Goal: Information Seeking & Learning: Learn about a topic

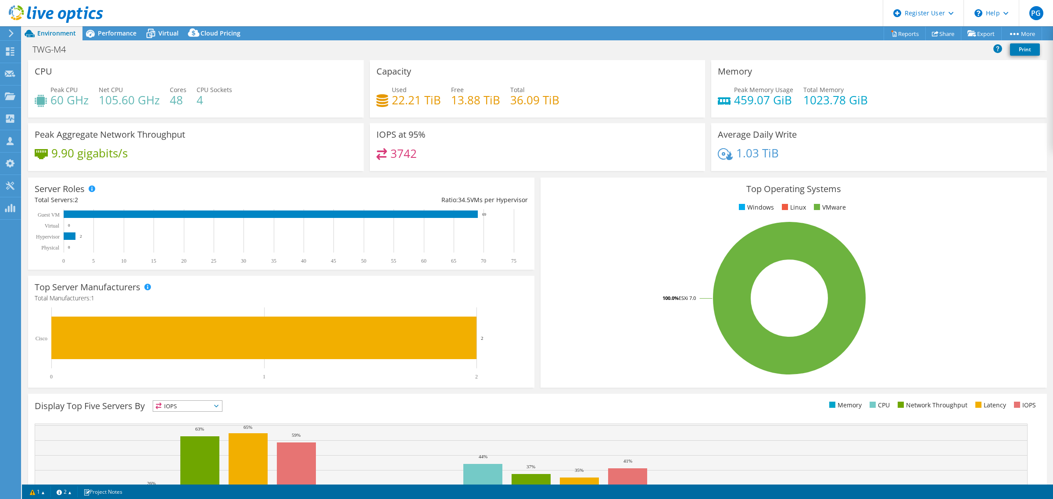
select select "USD"
click at [187, 54] on div "TWG-M4 Print" at bounding box center [537, 49] width 1031 height 16
click at [101, 39] on div "Performance" at bounding box center [112, 33] width 61 height 14
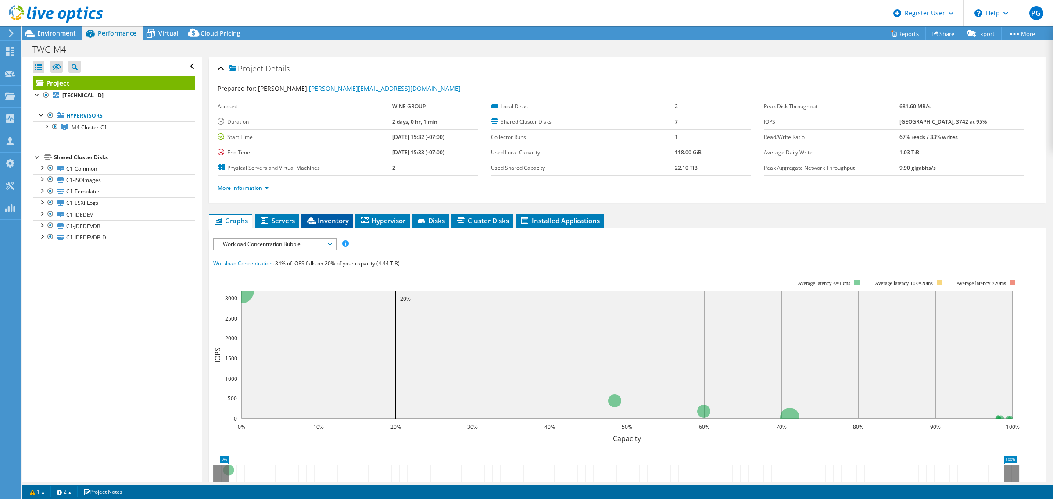
click at [329, 219] on span "Inventory" at bounding box center [327, 220] width 43 height 9
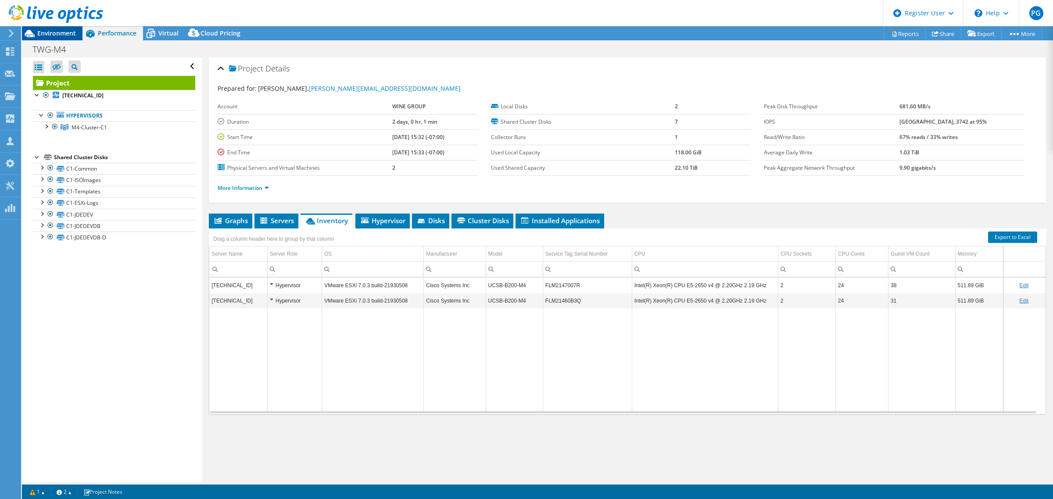
click at [49, 31] on span "Environment" at bounding box center [56, 33] width 39 height 8
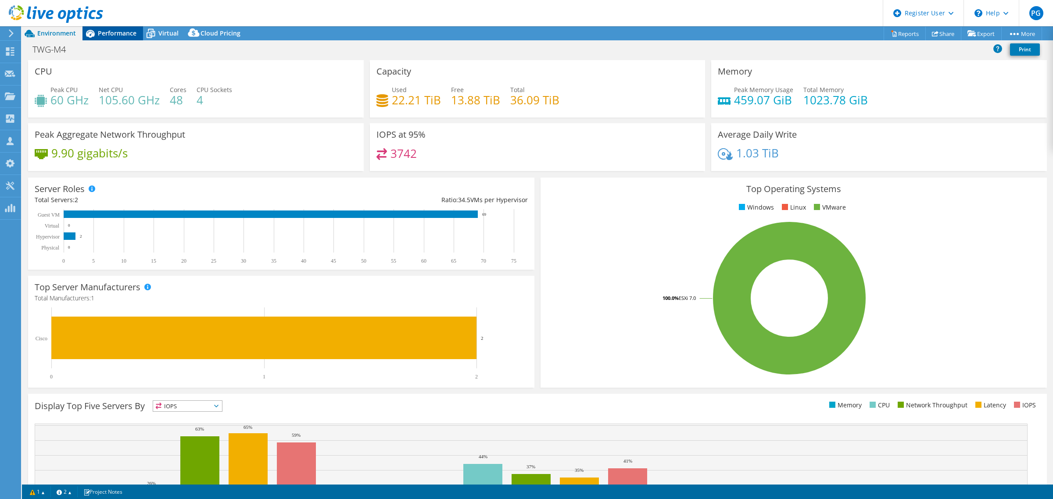
click at [102, 32] on span "Performance" at bounding box center [117, 33] width 39 height 8
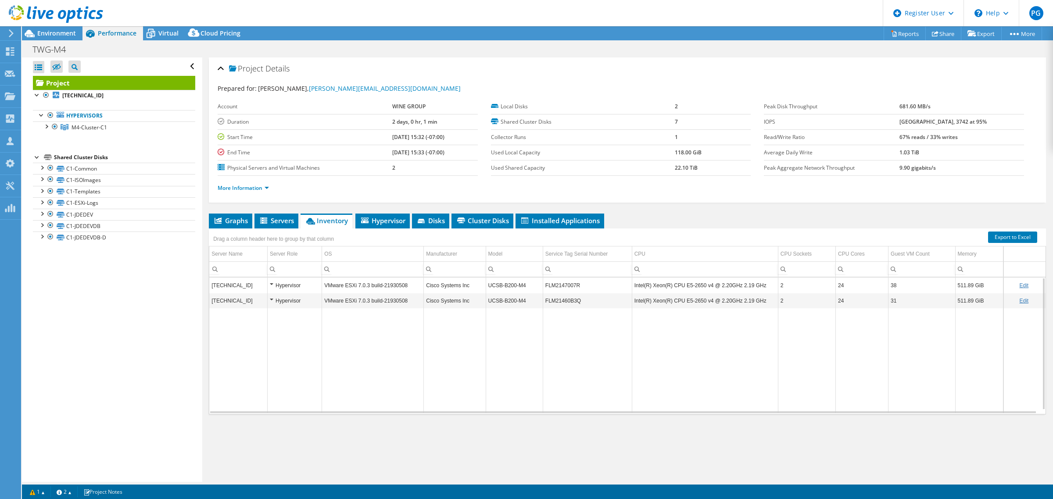
click at [38, 29] on div at bounding box center [51, 14] width 103 height 29
click at [49, 30] on span "Environment" at bounding box center [56, 33] width 39 height 8
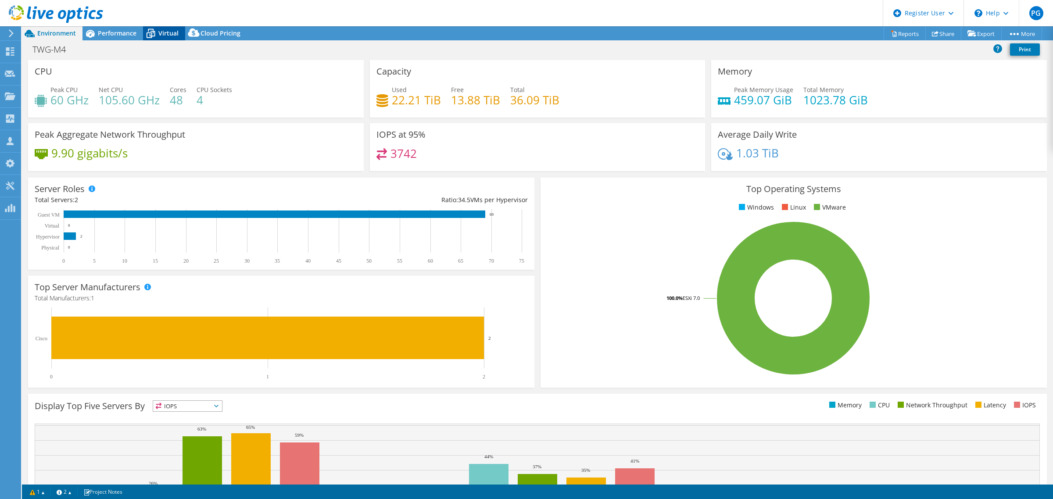
click at [161, 31] on span "Virtual" at bounding box center [168, 33] width 20 height 8
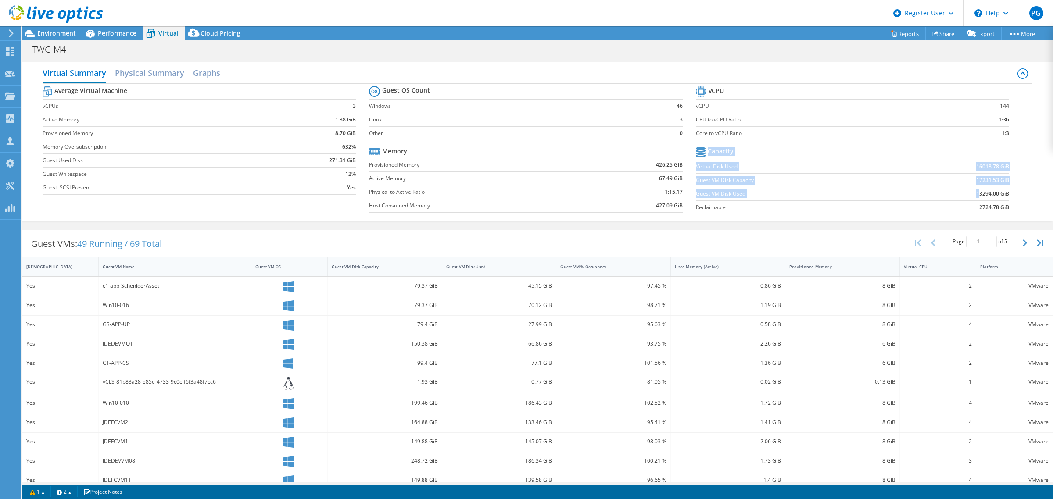
drag, startPoint x: 970, startPoint y: 194, endPoint x: 1005, endPoint y: 194, distance: 34.7
click at [1005, 194] on section "vCPU vCPU 144 CPU to vCPU Ratio 1:36 Core to vCPU Ratio 1:3 Capacity Virtual Di…" at bounding box center [859, 151] width 326 height 135
click at [976, 194] on b "13294.00 GiB" at bounding box center [992, 194] width 33 height 9
drag, startPoint x: 969, startPoint y: 194, endPoint x: 1000, endPoint y: 191, distance: 30.8
click at [1000, 191] on b "13294.00 GiB" at bounding box center [992, 194] width 33 height 9
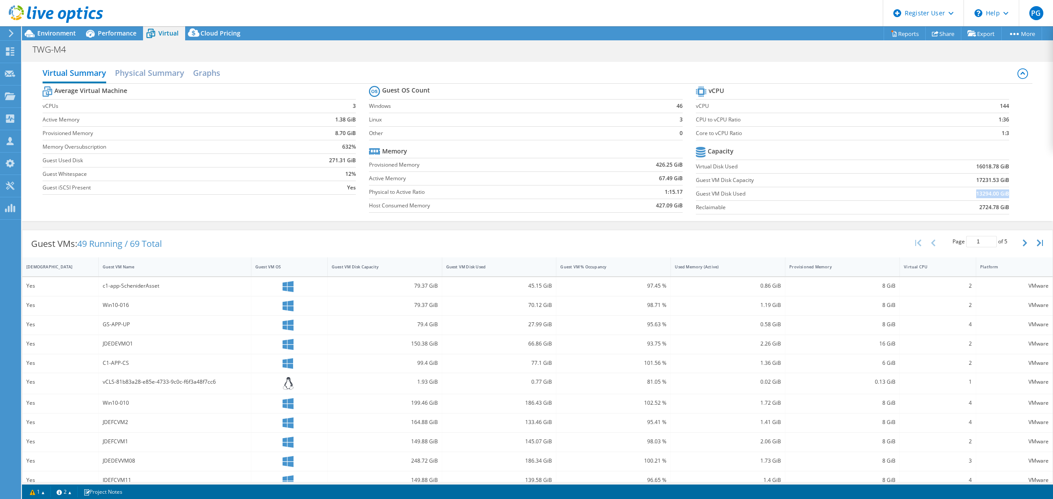
click at [976, 196] on b "13294.00 GiB" at bounding box center [992, 194] width 33 height 9
drag, startPoint x: 968, startPoint y: 196, endPoint x: 999, endPoint y: 194, distance: 30.8
click at [999, 194] on b "13294.00 GiB" at bounding box center [992, 194] width 33 height 9
drag, startPoint x: 968, startPoint y: 181, endPoint x: 1001, endPoint y: 180, distance: 33.4
click at [1001, 180] on td "17231.53 GiB" at bounding box center [955, 180] width 108 height 14
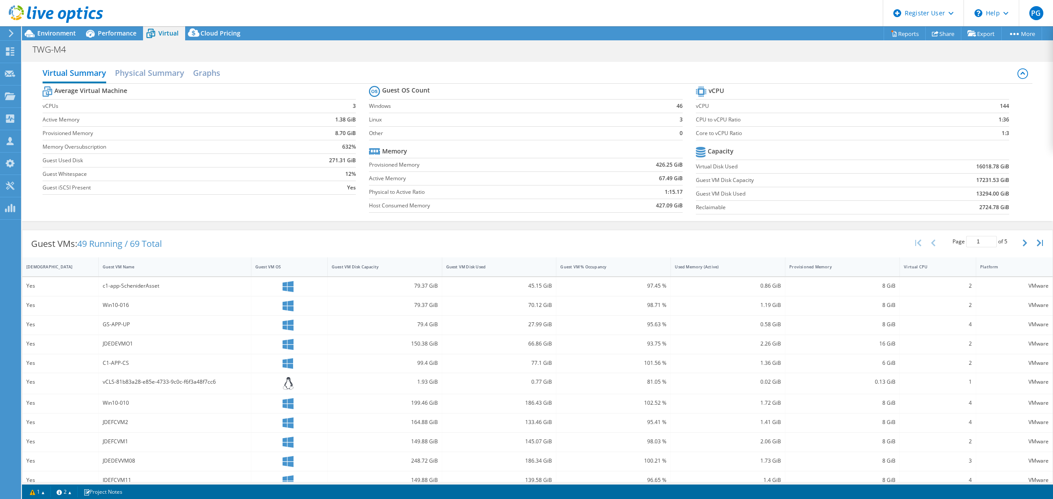
click at [1001, 192] on section "vCPU vCPU 144 CPU to vCPU Ratio 1:36 Core to vCPU Ratio 1:3 Capacity Virtual Di…" at bounding box center [859, 151] width 326 height 135
drag, startPoint x: 968, startPoint y: 194, endPoint x: 1003, endPoint y: 191, distance: 34.3
click at [1003, 191] on section "vCPU vCPU 144 CPU to vCPU Ratio 1:36 Core to vCPU Ratio 1:3 Capacity Virtual Di…" at bounding box center [859, 151] width 326 height 135
drag, startPoint x: 966, startPoint y: 179, endPoint x: 1002, endPoint y: 179, distance: 35.5
click at [1002, 179] on section "vCPU vCPU 144 CPU to vCPU Ratio 1:36 Core to vCPU Ratio 1:3 Capacity Virtual Di…" at bounding box center [859, 151] width 326 height 135
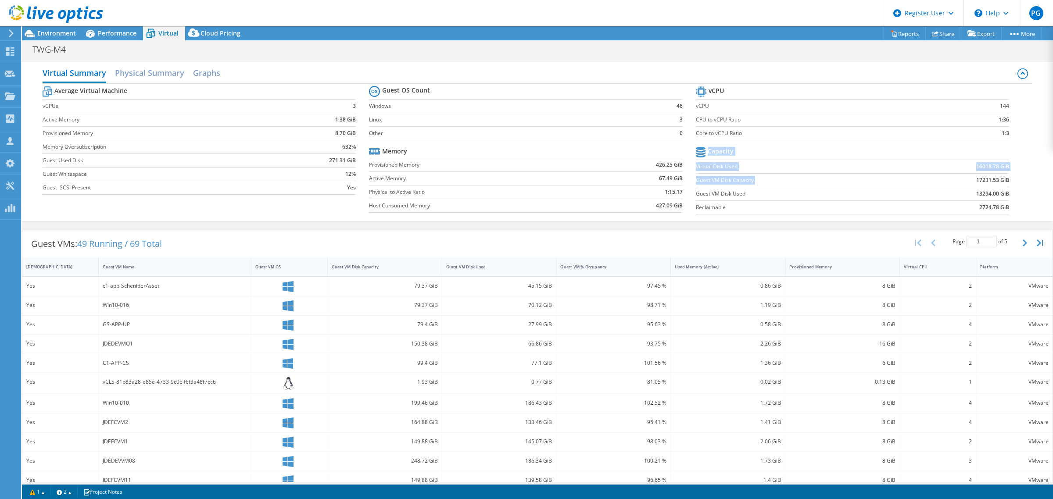
click at [1006, 181] on section "vCPU vCPU 144 CPU to vCPU Ratio 1:36 Core to vCPU Ratio 1:3 Capacity Virtual Di…" at bounding box center [859, 151] width 326 height 135
click at [51, 33] on span "Environment" at bounding box center [56, 33] width 39 height 8
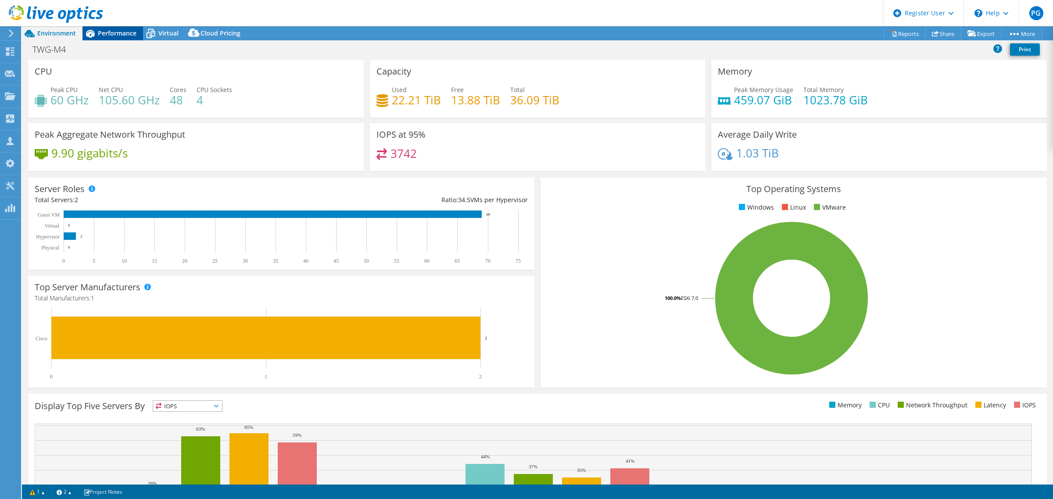
click at [104, 26] on div "Performance" at bounding box center [112, 33] width 61 height 14
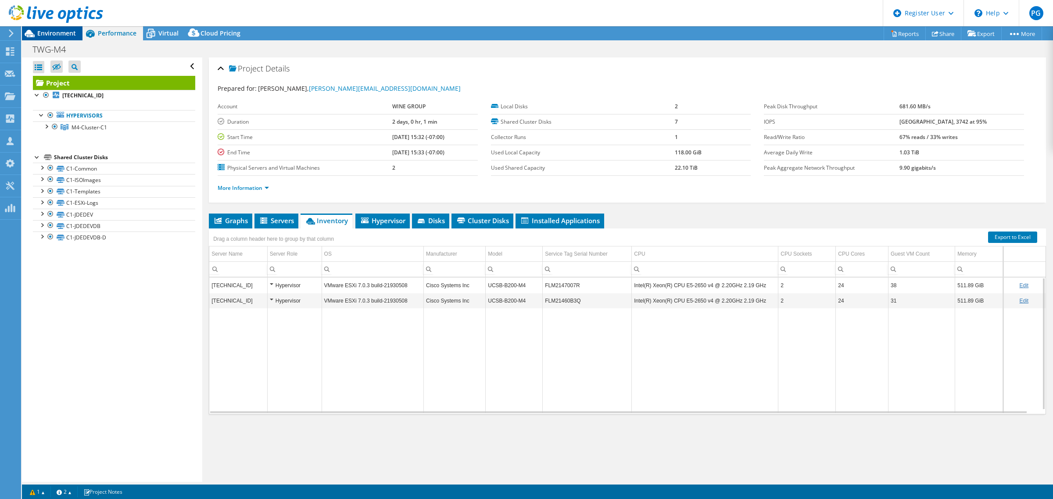
click at [56, 30] on span "Environment" at bounding box center [56, 33] width 39 height 8
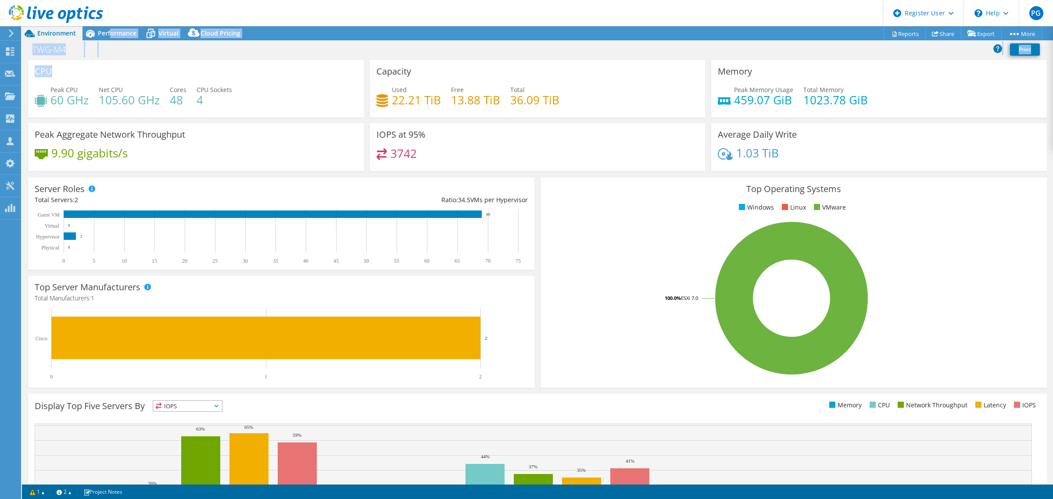
drag, startPoint x: 110, startPoint y: 33, endPoint x: 221, endPoint y: 75, distance: 118.0
click at [221, 75] on div "Project Actions Project Actions Reports Share Export vSAN ReadyNode Sizer" at bounding box center [537, 262] width 1031 height 473
click at [204, 71] on div "CPU Peak CPU 60 GHz Net CPU 105.60 GHz Cores 48 CPU Sockets 4" at bounding box center [196, 88] width 336 height 57
click at [115, 34] on span "Performance" at bounding box center [117, 33] width 39 height 8
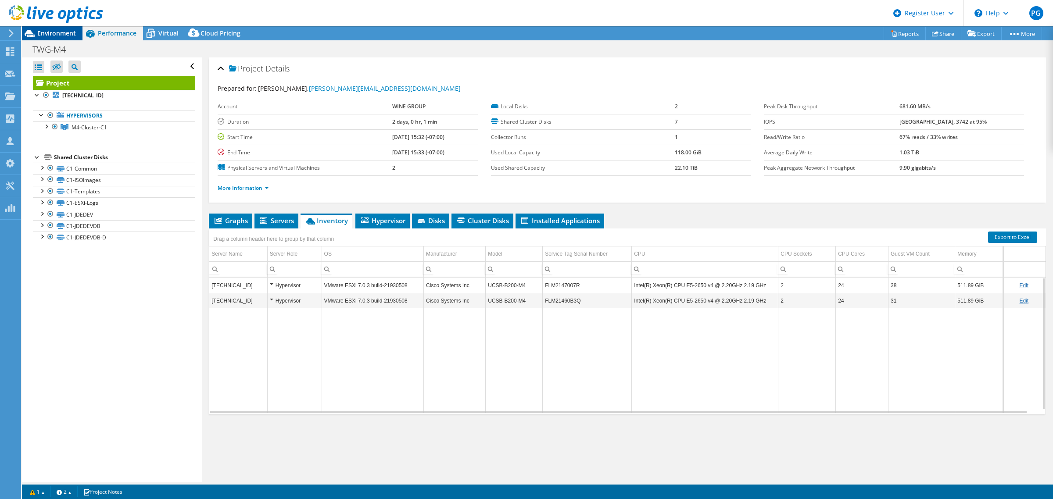
click at [62, 36] on span "Environment" at bounding box center [56, 33] width 39 height 8
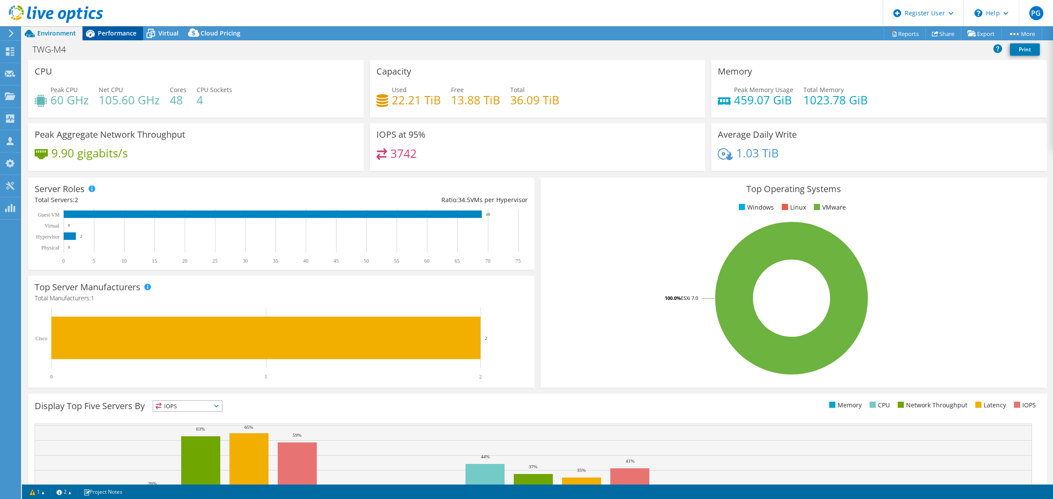
click at [82, 35] on icon at bounding box center [89, 33] width 15 height 15
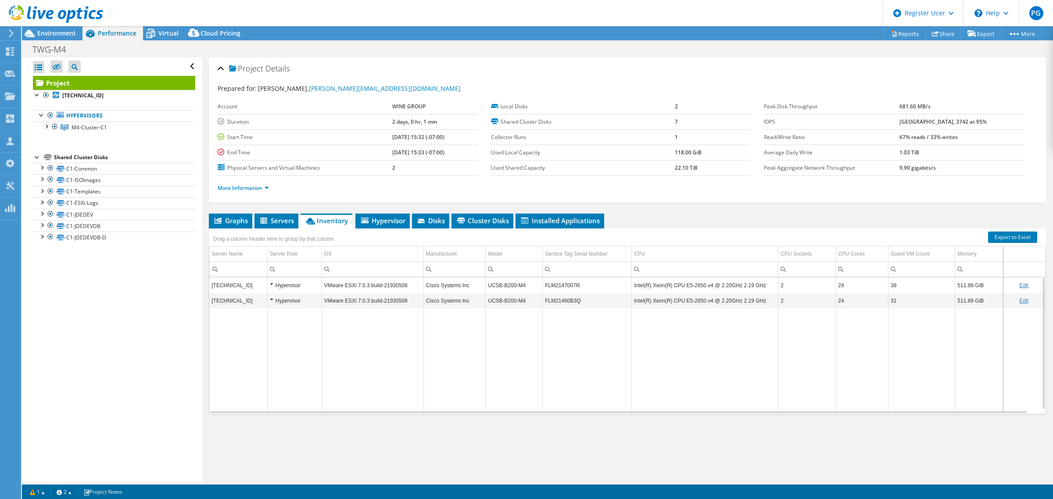
click at [37, 158] on div at bounding box center [37, 156] width 9 height 9
click at [170, 36] on span "Virtual" at bounding box center [168, 33] width 20 height 8
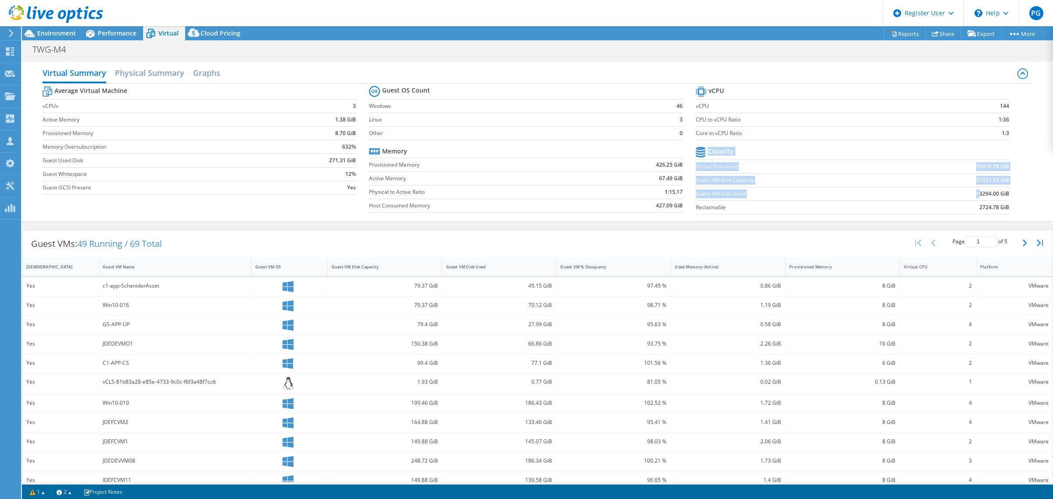
drag, startPoint x: 970, startPoint y: 195, endPoint x: 1003, endPoint y: 194, distance: 32.9
click at [1003, 194] on section "vCPU vCPU 144 CPU to vCPU Ratio 1:36 Core to vCPU Ratio 1:3 Capacity Virtual Di…" at bounding box center [859, 151] width 326 height 135
drag, startPoint x: 1008, startPoint y: 192, endPoint x: 953, endPoint y: 191, distance: 55.3
click at [953, 191] on section "vCPU vCPU 144 CPU to vCPU Ratio 1:36 Core to vCPU Ratio 1:3 Capacity Virtual Di…" at bounding box center [859, 151] width 326 height 135
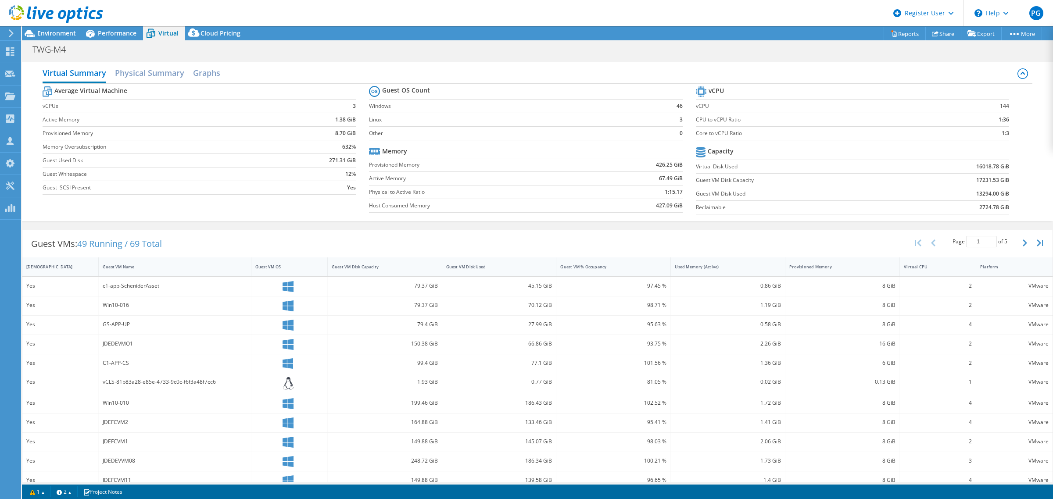
click at [957, 197] on td "13294.00 GiB" at bounding box center [955, 194] width 108 height 14
drag, startPoint x: 968, startPoint y: 194, endPoint x: 1000, endPoint y: 192, distance: 31.6
click at [1000, 192] on td "13294.00 GiB" at bounding box center [955, 194] width 108 height 14
drag, startPoint x: 968, startPoint y: 181, endPoint x: 1004, endPoint y: 181, distance: 36.0
click at [1004, 181] on section "vCPU vCPU 144 CPU to vCPU Ratio 1:36 Core to vCPU Ratio 1:3 Capacity Virtual Di…" at bounding box center [859, 151] width 326 height 135
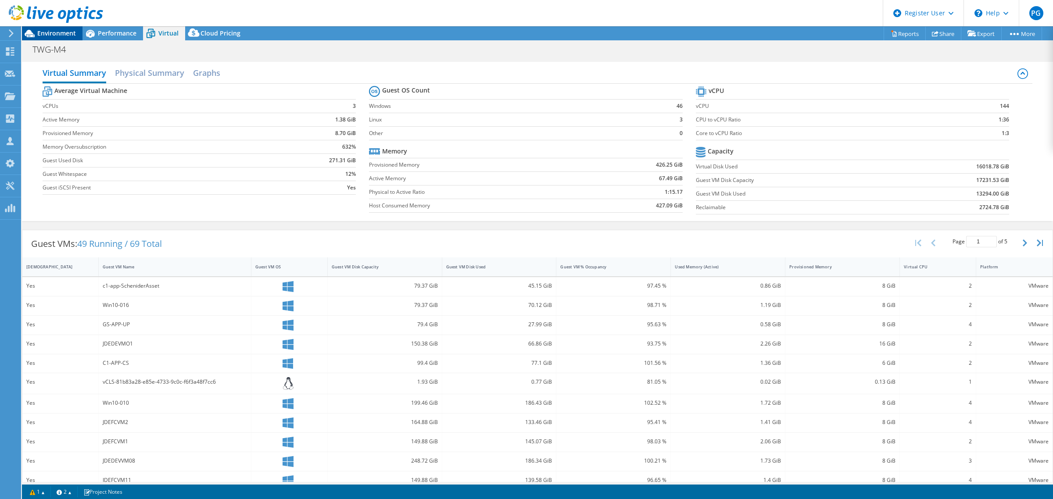
click at [65, 31] on span "Environment" at bounding box center [56, 33] width 39 height 8
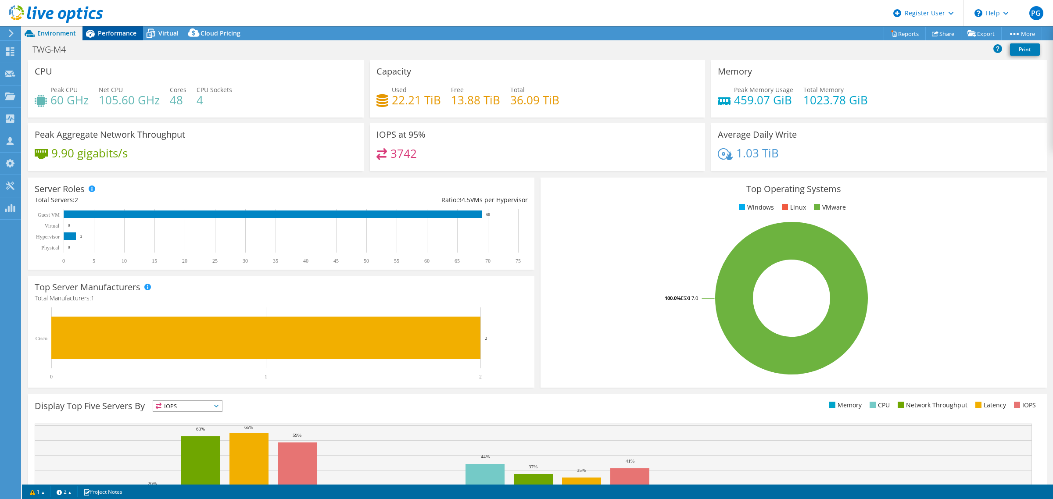
click at [123, 27] on div "Performance" at bounding box center [112, 33] width 61 height 14
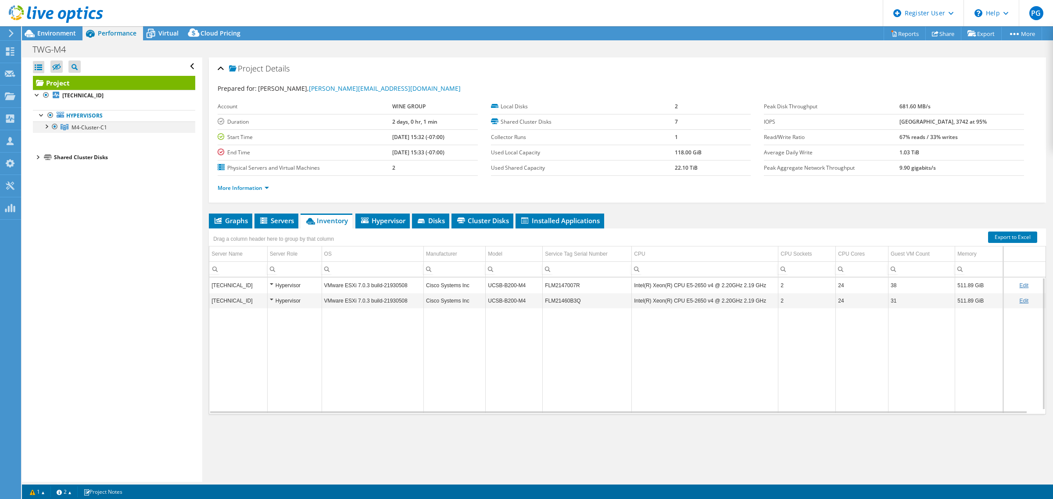
click at [44, 126] on div at bounding box center [46, 126] width 9 height 9
click at [276, 219] on span "Servers" at bounding box center [276, 220] width 35 height 9
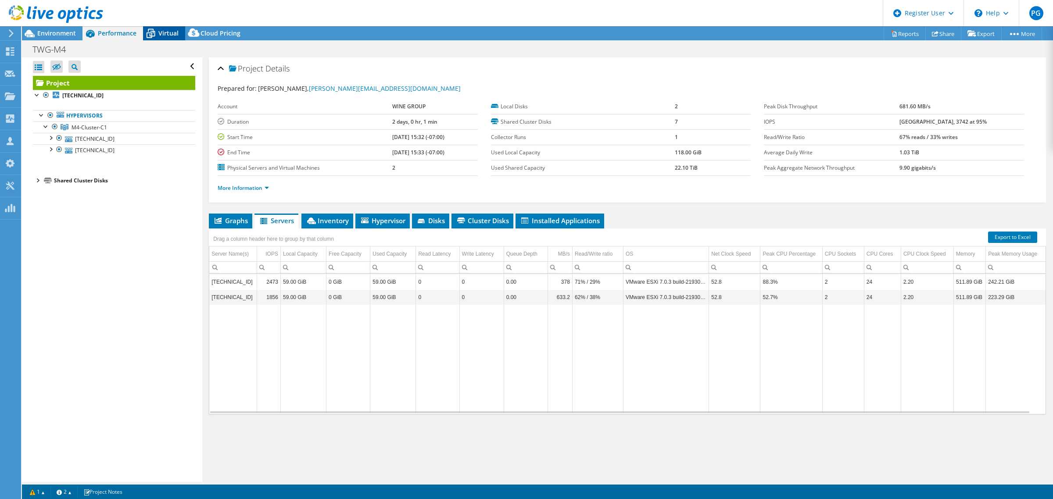
click at [170, 32] on span "Virtual" at bounding box center [168, 33] width 20 height 8
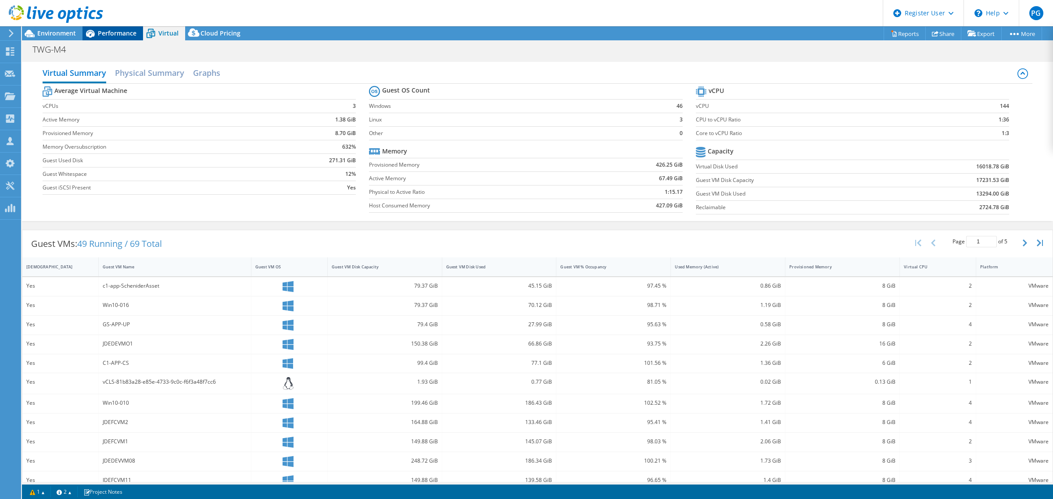
click at [104, 31] on span "Performance" at bounding box center [117, 33] width 39 height 8
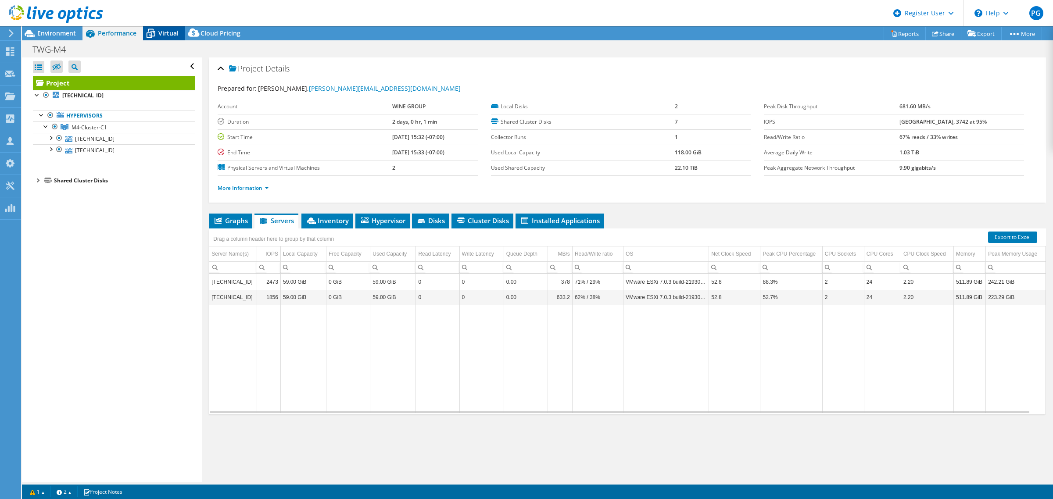
click at [161, 32] on span "Virtual" at bounding box center [168, 33] width 20 height 8
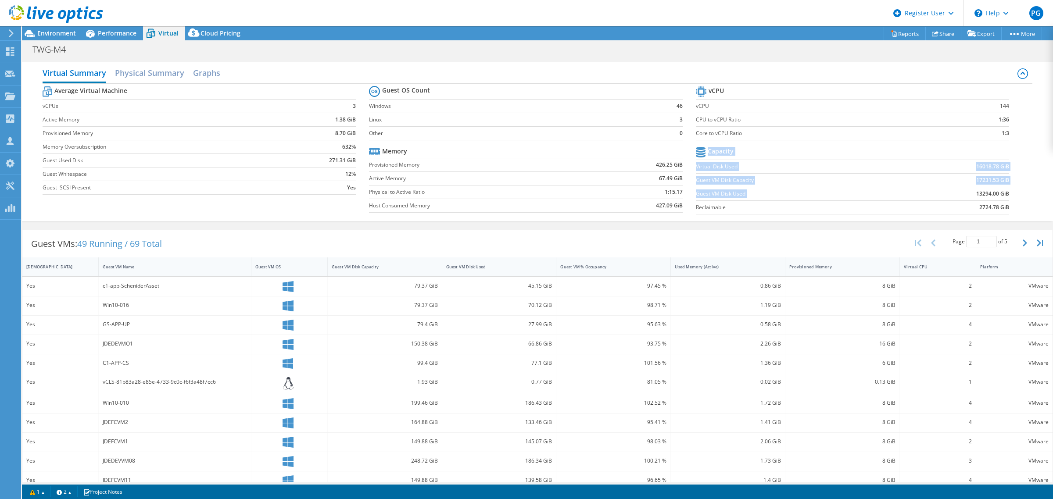
drag, startPoint x: 966, startPoint y: 192, endPoint x: 977, endPoint y: 183, distance: 14.3
click at [1000, 192] on td "13294.00 GiB" at bounding box center [955, 194] width 108 height 14
drag, startPoint x: 968, startPoint y: 180, endPoint x: 1001, endPoint y: 196, distance: 36.5
click at [1001, 196] on tbody "Capacity Virtual Disk Used 16018.78 GiB Guest VM Disk Capacity 17231.53 GiB Gue…" at bounding box center [852, 180] width 313 height 70
click at [1018, 194] on div "Average Virtual Machine vCPUs 3 Active Memory 1.38 GiB Provisioned Memory 8.70 …" at bounding box center [538, 151] width 990 height 135
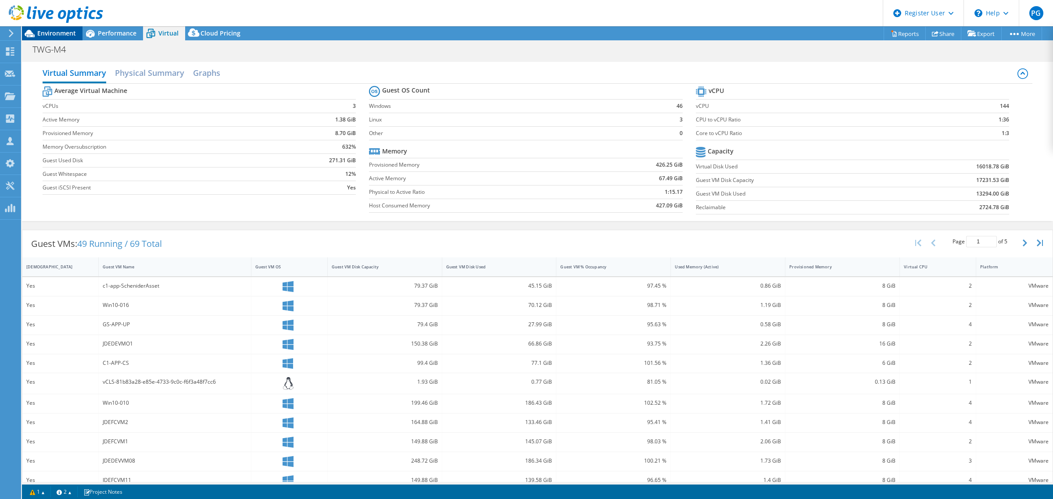
click at [59, 36] on span "Environment" at bounding box center [56, 33] width 39 height 8
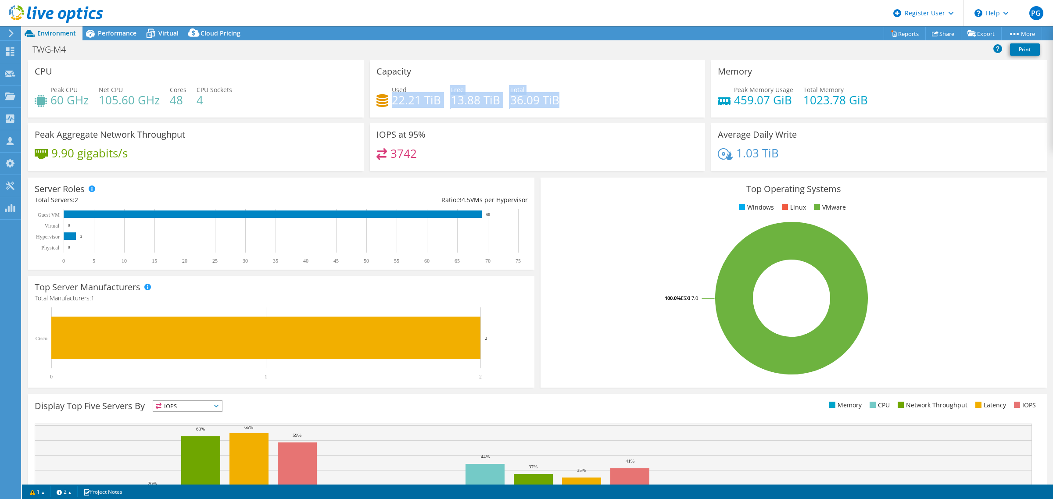
drag, startPoint x: 389, startPoint y: 97, endPoint x: 565, endPoint y: 95, distance: 176.0
click at [565, 95] on div "Used 22.21 TiB Free 13.88 TiB Total 36.09 TiB" at bounding box center [537, 99] width 323 height 29
click at [565, 96] on div "Used 22.21 TiB Free 13.88 TiB Total 36.09 TiB" at bounding box center [537, 99] width 323 height 29
drag, startPoint x: 564, startPoint y: 96, endPoint x: 364, endPoint y: 94, distance: 199.7
click at [367, 94] on div "Capacity Used 22.21 TiB Free 13.88 TiB Total 36.09 TiB" at bounding box center [538, 88] width 342 height 57
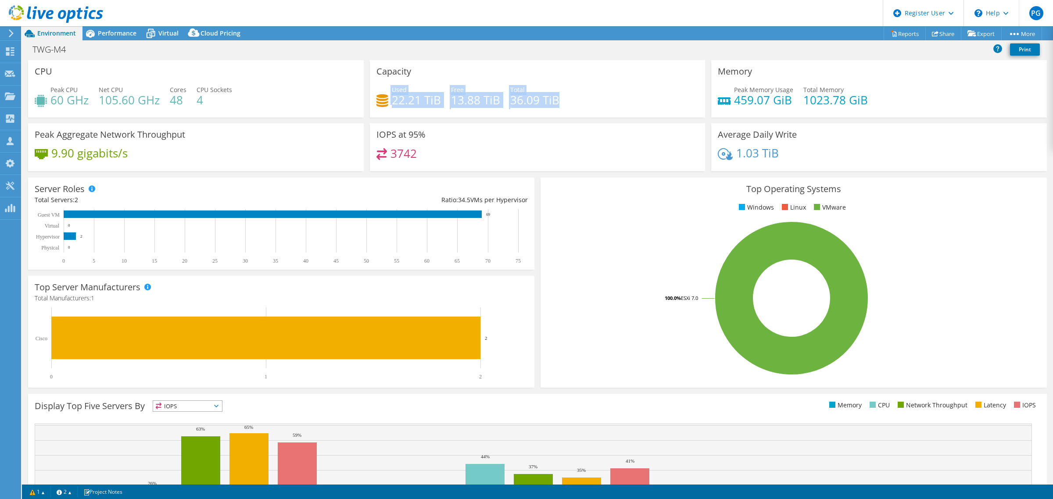
click at [398, 104] on h4 "22.21 TiB" at bounding box center [416, 100] width 49 height 10
drag, startPoint x: 388, startPoint y: 102, endPoint x: 567, endPoint y: 97, distance: 178.7
click at [567, 97] on div "Used 22.21 TiB Free 13.88 TiB Total 36.09 TiB" at bounding box center [537, 99] width 323 height 29
drag, startPoint x: 389, startPoint y: 102, endPoint x: 563, endPoint y: 98, distance: 174.2
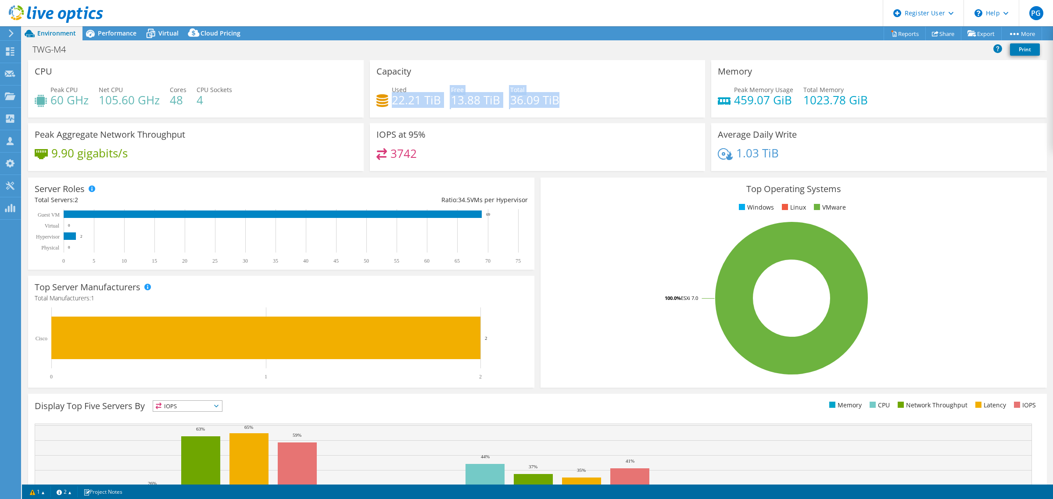
click at [563, 98] on div "Used 22.21 TiB Free 13.88 TiB Total 36.09 TiB" at bounding box center [537, 99] width 323 height 29
click at [418, 113] on div "Used 22.21 TiB Free 13.88 TiB Total 36.09 TiB" at bounding box center [537, 99] width 323 height 29
drag, startPoint x: 391, startPoint y: 99, endPoint x: 571, endPoint y: 104, distance: 180.4
click at [574, 104] on div "Used 22.21 TiB Free 13.88 TiB Total 36.09 TiB" at bounding box center [537, 99] width 323 height 29
click at [559, 104] on div "Used 22.21 TiB Free 13.88 TiB Total 36.09 TiB" at bounding box center [537, 99] width 323 height 29
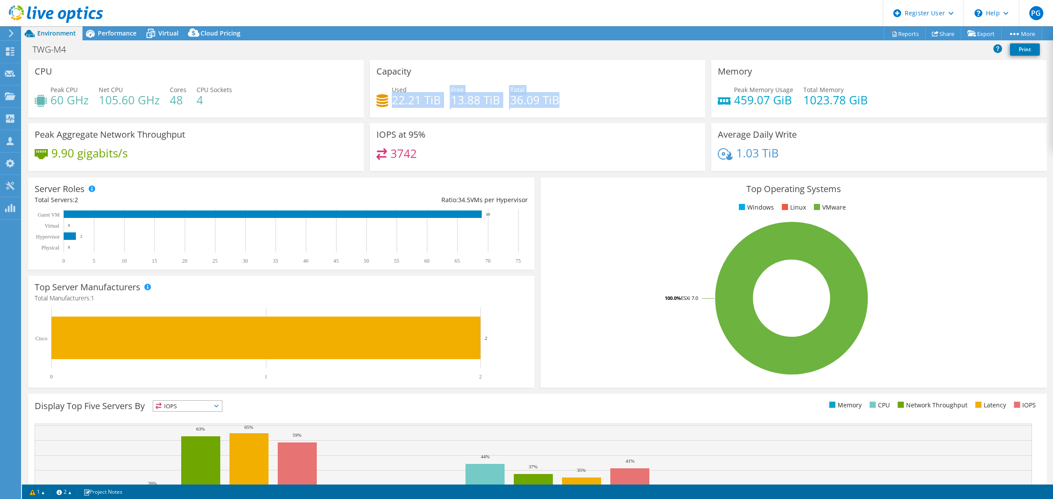
drag, startPoint x: 391, startPoint y: 102, endPoint x: 516, endPoint y: 98, distance: 125.1
click at [554, 100] on div "Used 22.21 TiB Free 13.88 TiB Total 36.09 TiB" at bounding box center [537, 99] width 323 height 29
click at [505, 100] on div "Used 22.21 TiB Free 13.88 TiB Total 36.09 TiB" at bounding box center [537, 99] width 323 height 29
drag, startPoint x: 507, startPoint y: 100, endPoint x: 476, endPoint y: 104, distance: 31.0
click at [571, 101] on div "Used 22.21 TiB Free 13.88 TiB Total 36.09 TiB" at bounding box center [537, 99] width 323 height 29
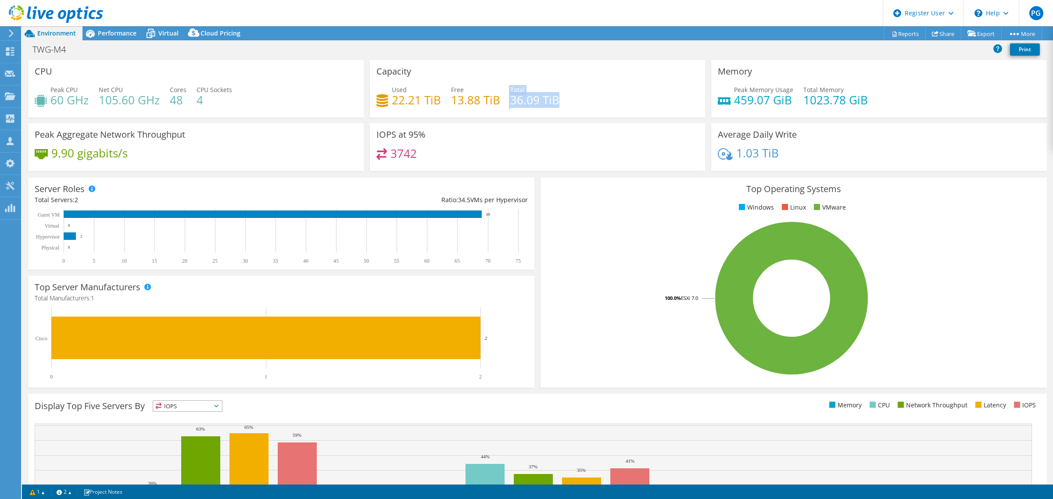
click at [503, 103] on div "Used 22.21 TiB Free 13.88 TiB Total 36.09 TiB" at bounding box center [537, 99] width 323 height 29
drag, startPoint x: 505, startPoint y: 100, endPoint x: 570, endPoint y: 100, distance: 64.9
click at [570, 100] on div "Used 22.21 TiB Free 13.88 TiB Total 36.09 TiB" at bounding box center [537, 99] width 323 height 29
